Goal: Task Accomplishment & Management: Manage account settings

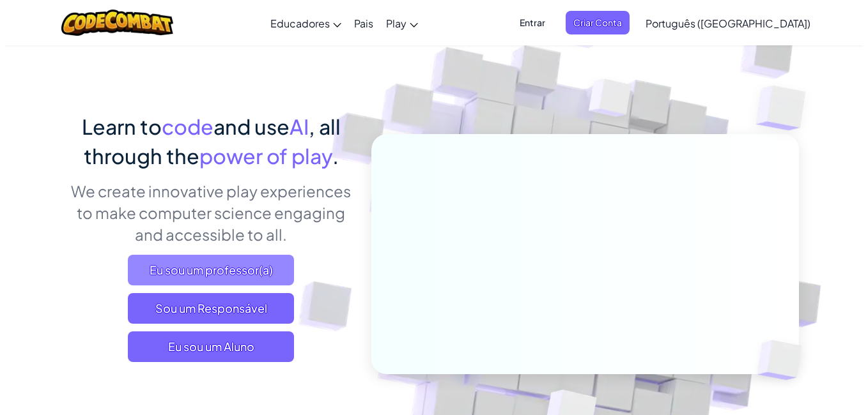
scroll to position [64, 0]
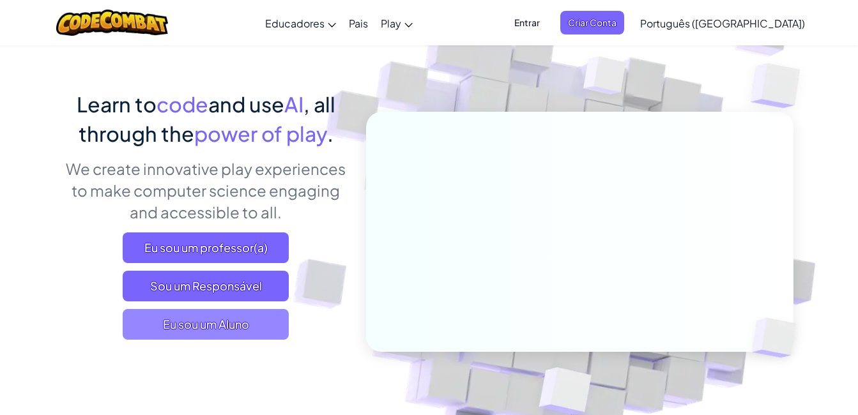
click at [251, 323] on span "Eu sou um Aluno" at bounding box center [206, 324] width 166 height 31
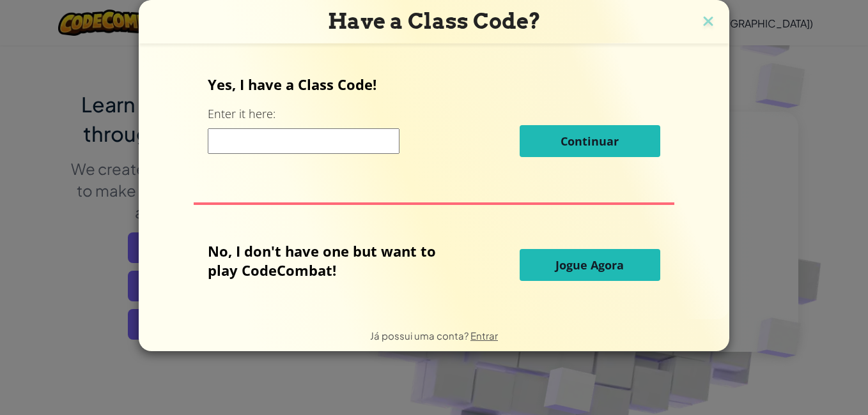
click at [326, 145] on input at bounding box center [304, 141] width 192 height 26
click at [311, 138] on input at bounding box center [304, 141] width 192 height 26
click at [701, 16] on img at bounding box center [708, 22] width 17 height 19
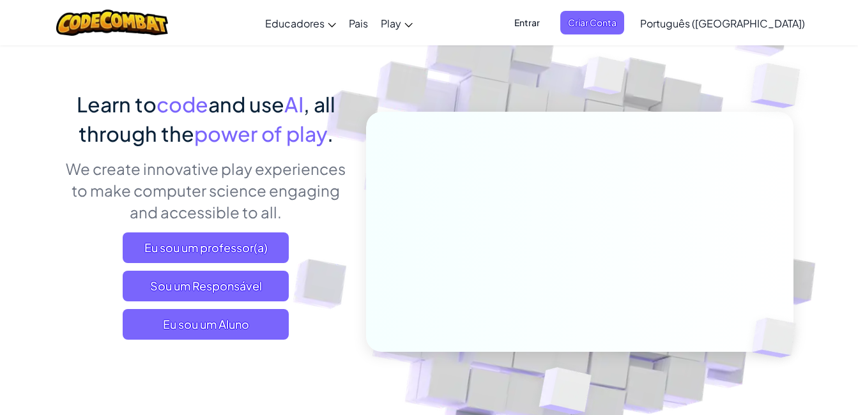
click at [548, 22] on span "Entrar" at bounding box center [527, 23] width 41 height 24
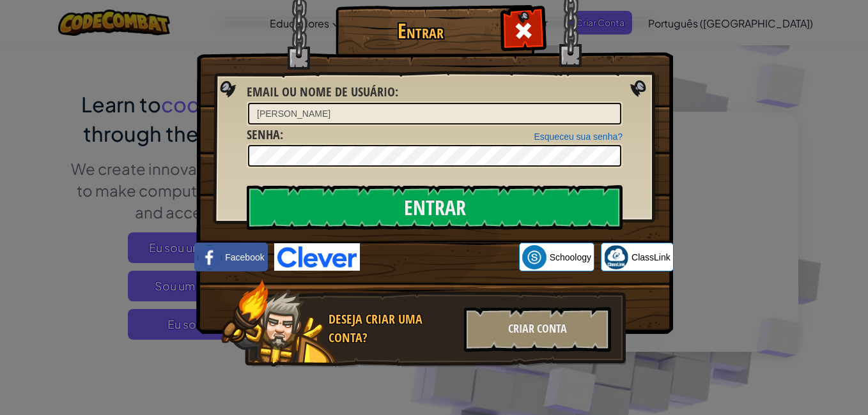
drag, startPoint x: 324, startPoint y: 116, endPoint x: 80, endPoint y: 107, distance: 243.6
click at [83, 111] on div "Entrar Erro desconhecido. Email ou nome de usuário : [PERSON_NAME] sua senha? S…" at bounding box center [434, 207] width 868 height 415
click at [295, 110] on input "AI NEGEBA" at bounding box center [434, 114] width 373 height 22
click at [289, 111] on input "AI NEGEBA" at bounding box center [434, 114] width 373 height 22
type input "AI NEGUEBA"
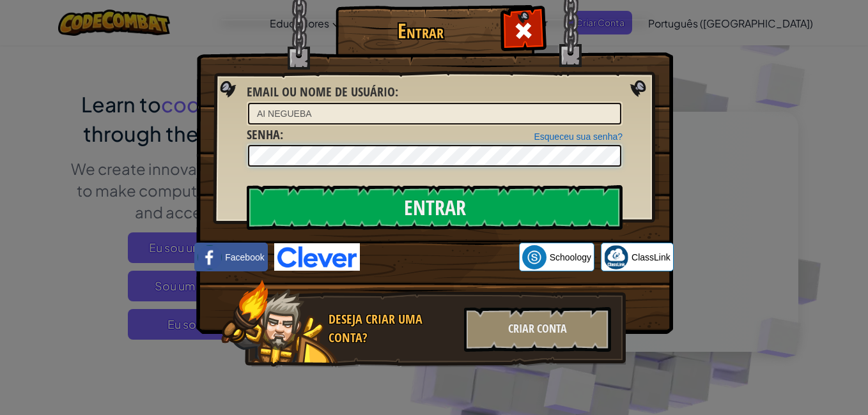
click at [57, 158] on div "Entrar Erro desconhecido. Email ou nome de usuário : AI NEGUEBA Esqueceu sua se…" at bounding box center [434, 207] width 868 height 415
click at [247, 185] on input "Entrar" at bounding box center [435, 207] width 376 height 45
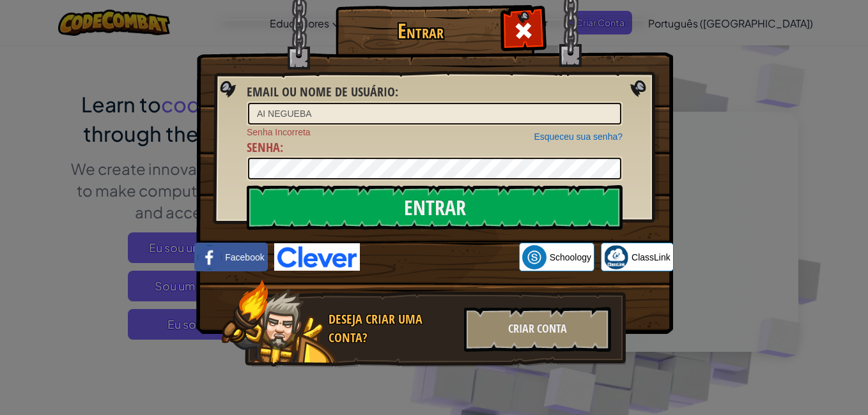
click at [505, 184] on img at bounding box center [434, 148] width 477 height 372
drag, startPoint x: 541, startPoint y: 234, endPoint x: 538, endPoint y: 194, distance: 40.4
click at [541, 222] on div "Entrar Email ou nome de usuário : AI NEGUEBA Esqueceu sua senha? Senha Incorret…" at bounding box center [433, 205] width 425 height 372
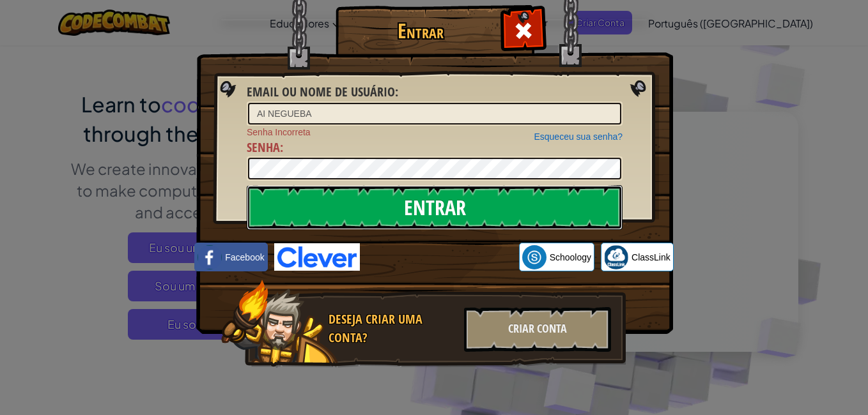
click at [535, 198] on input "Entrar" at bounding box center [435, 207] width 376 height 45
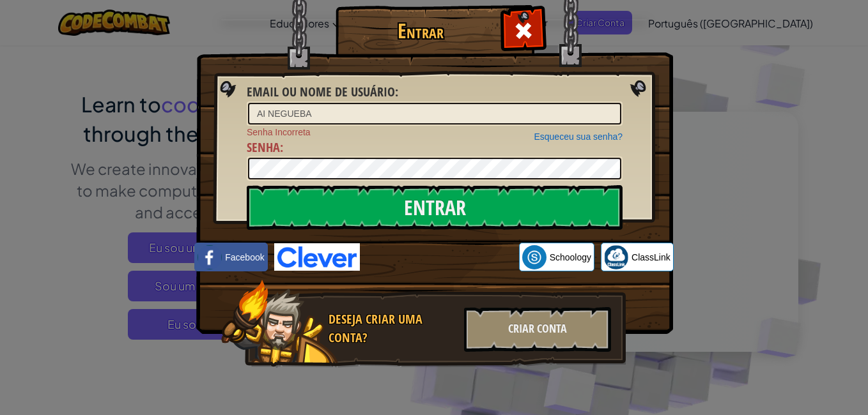
drag, startPoint x: 480, startPoint y: 144, endPoint x: 463, endPoint y: 149, distance: 18.6
click at [480, 144] on div "Esqueceu sua senha? Senha Incorreta Senha :" at bounding box center [435, 154] width 376 height 56
drag, startPoint x: 484, startPoint y: 143, endPoint x: 469, endPoint y: 156, distance: 20.0
click at [480, 146] on div "Esqueceu sua senha? Senha Incorreta Senha :" at bounding box center [435, 154] width 376 height 56
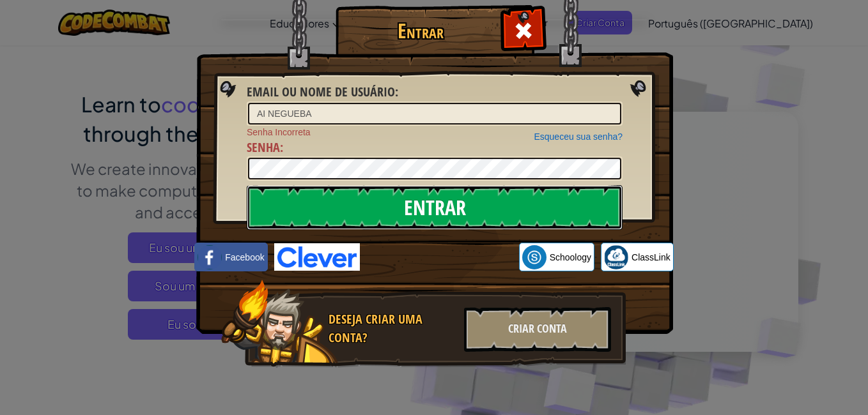
click at [462, 207] on input "Entrar" at bounding box center [435, 207] width 376 height 45
click at [505, 195] on input "Entrar" at bounding box center [435, 207] width 376 height 45
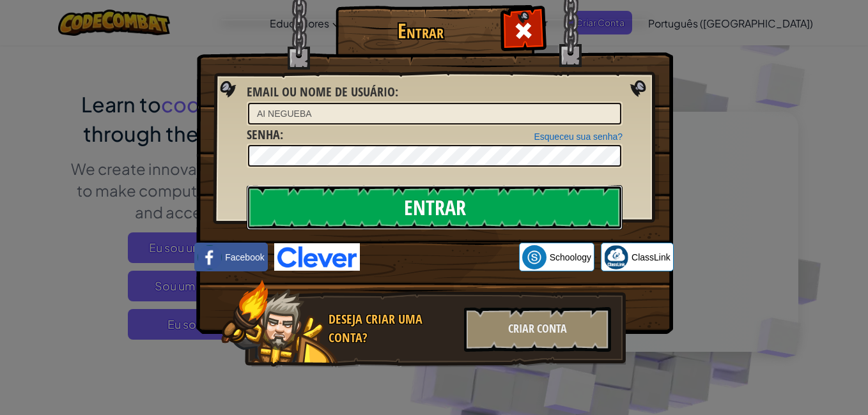
click at [505, 195] on input "Entrar" at bounding box center [435, 207] width 376 height 45
click at [504, 197] on input "Entrar" at bounding box center [435, 207] width 376 height 45
